Goal: Navigation & Orientation: Go to known website

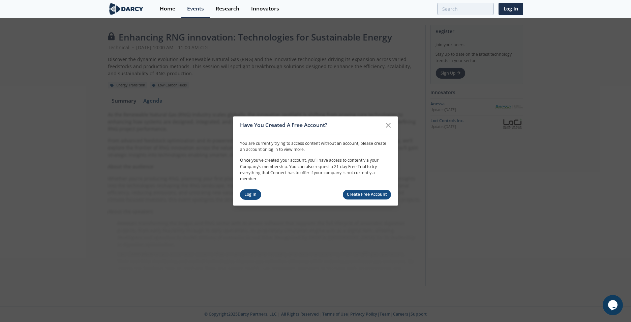
click at [254, 193] on link "Log In" at bounding box center [250, 194] width 21 height 10
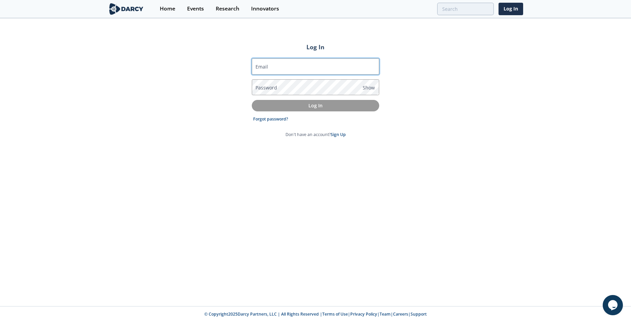
click at [317, 69] on input "Email" at bounding box center [315, 66] width 127 height 16
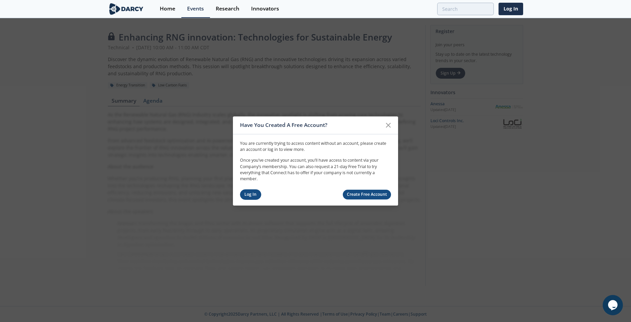
click at [253, 192] on link "Log In" at bounding box center [250, 194] width 21 height 10
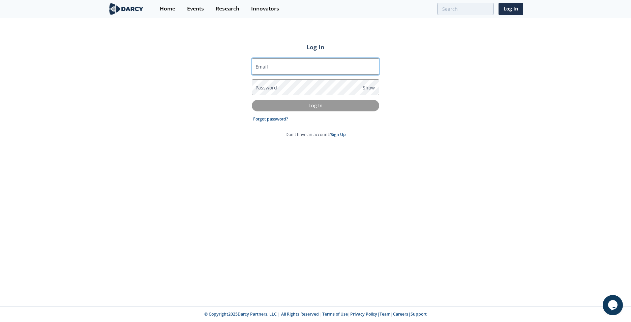
click at [289, 69] on input "Email" at bounding box center [315, 66] width 127 height 16
type input "[EMAIL_ADDRESS][PERSON_NAME][DOMAIN_NAME]"
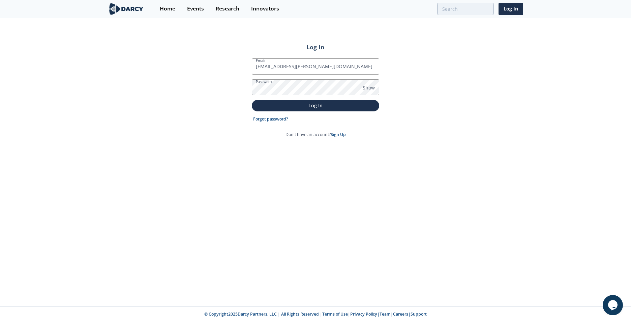
click at [370, 86] on span "Show" at bounding box center [369, 87] width 12 height 7
click at [370, 86] on span "Hide" at bounding box center [368, 87] width 10 height 7
click at [368, 87] on span "Show" at bounding box center [369, 87] width 12 height 7
click at [368, 87] on span "Hide" at bounding box center [368, 87] width 10 height 7
click at [327, 107] on p "Log In" at bounding box center [315, 105] width 118 height 7
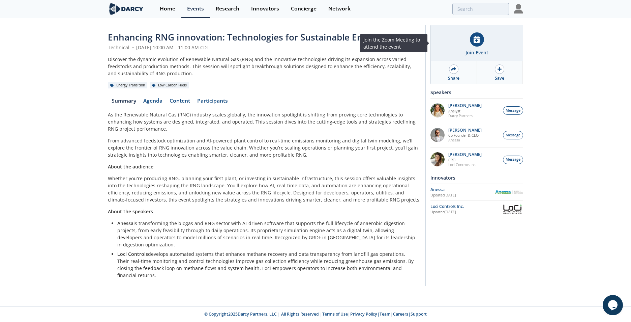
click at [481, 42] on div at bounding box center [477, 39] width 14 height 14
